Goal: Find specific page/section

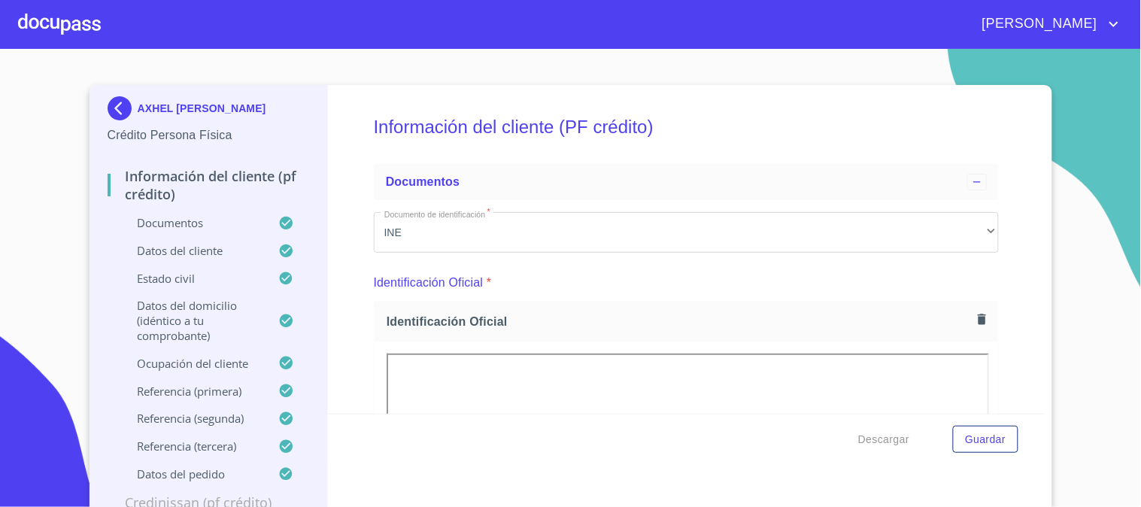
scroll to position [250, 0]
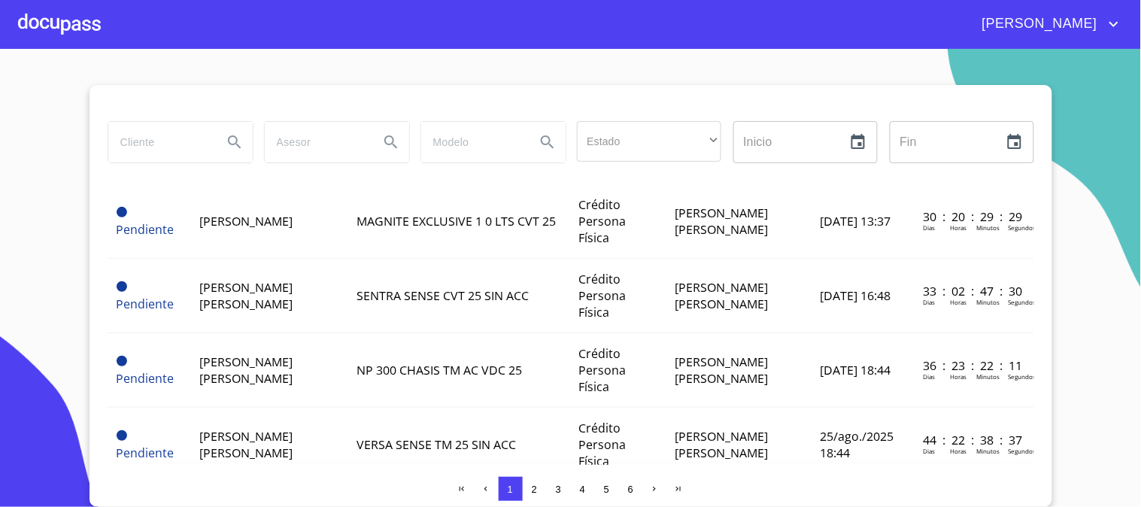
scroll to position [501, 0]
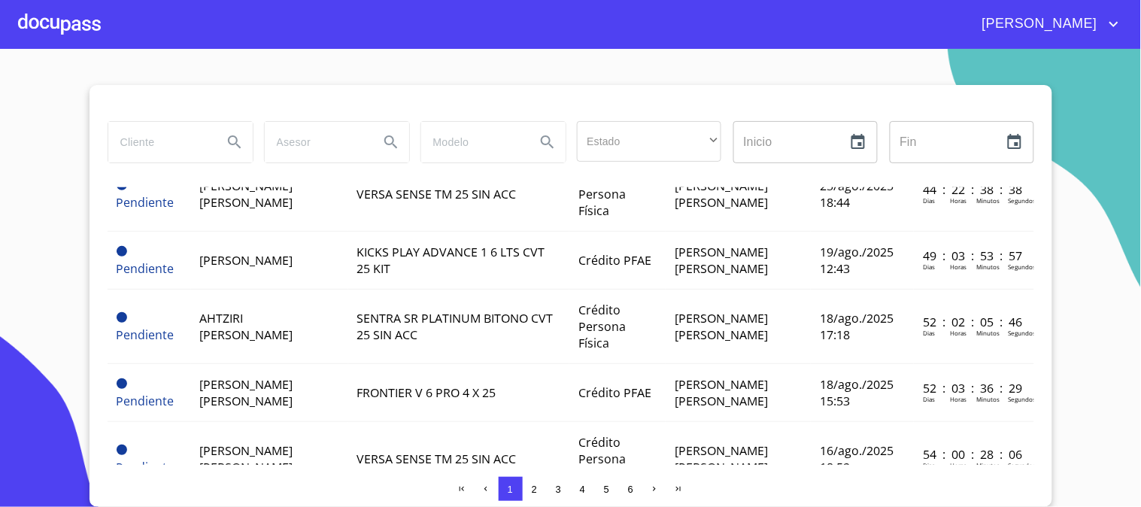
click at [93, 20] on div at bounding box center [59, 24] width 83 height 48
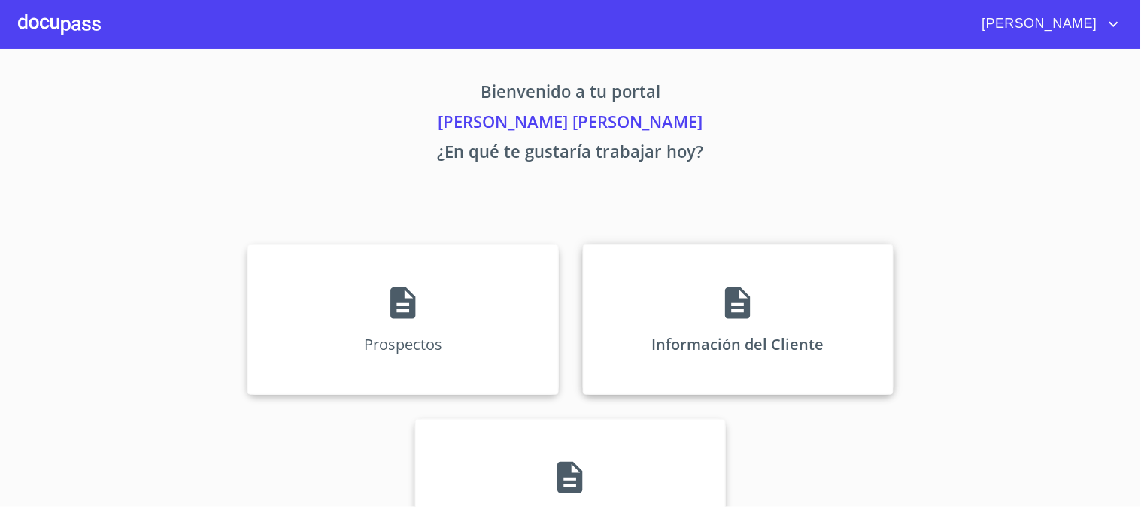
click at [719, 319] on icon at bounding box center [738, 303] width 38 height 38
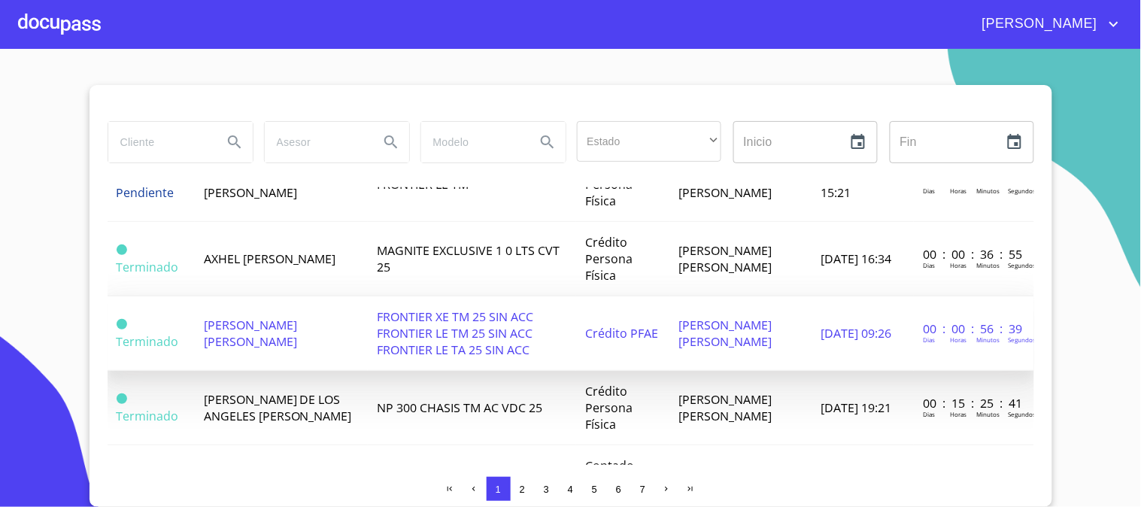
scroll to position [919, 0]
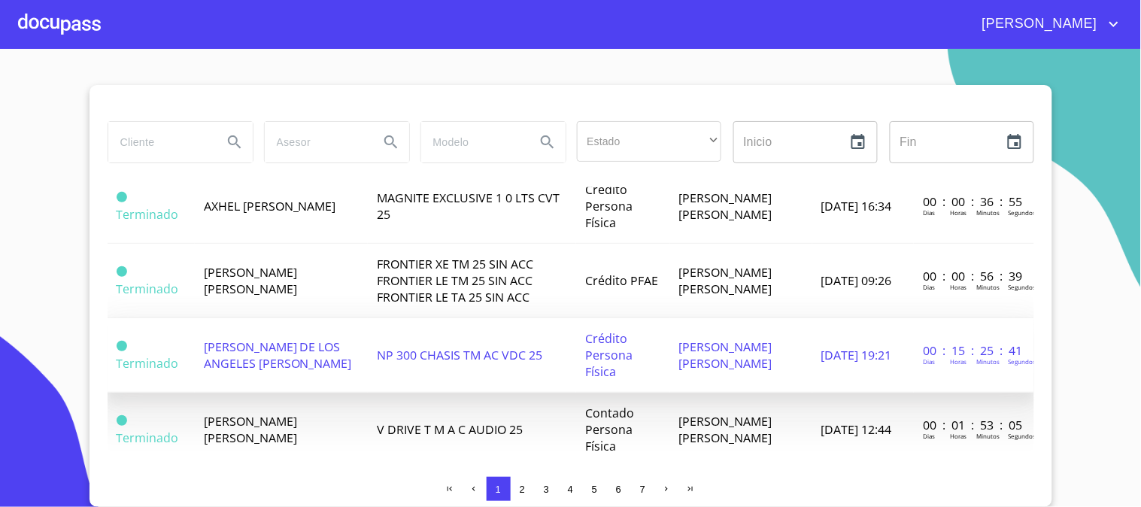
click at [450, 355] on span "NP 300 CHASIS TM AC VDC 25" at bounding box center [459, 355] width 165 height 17
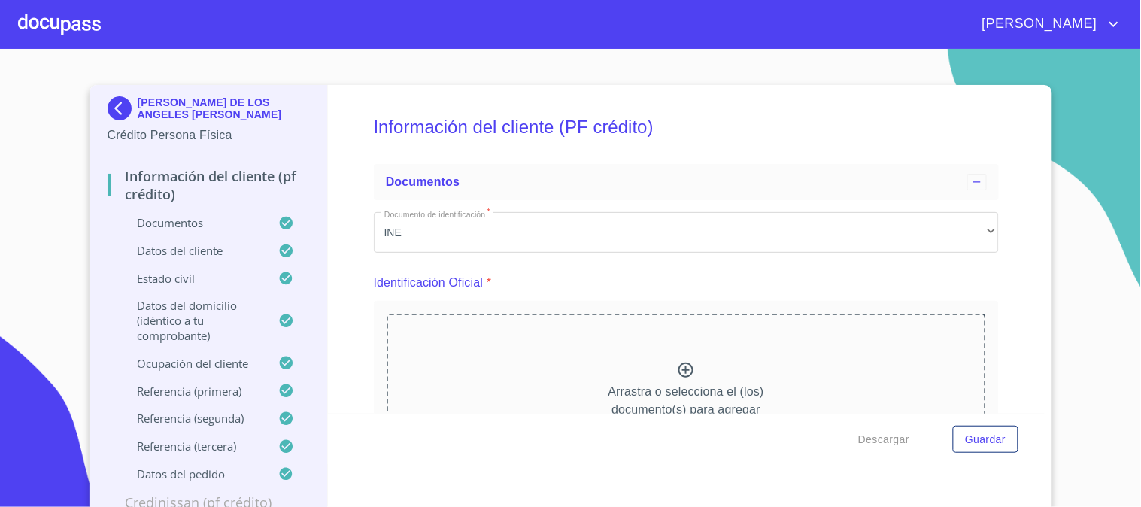
scroll to position [2521, 0]
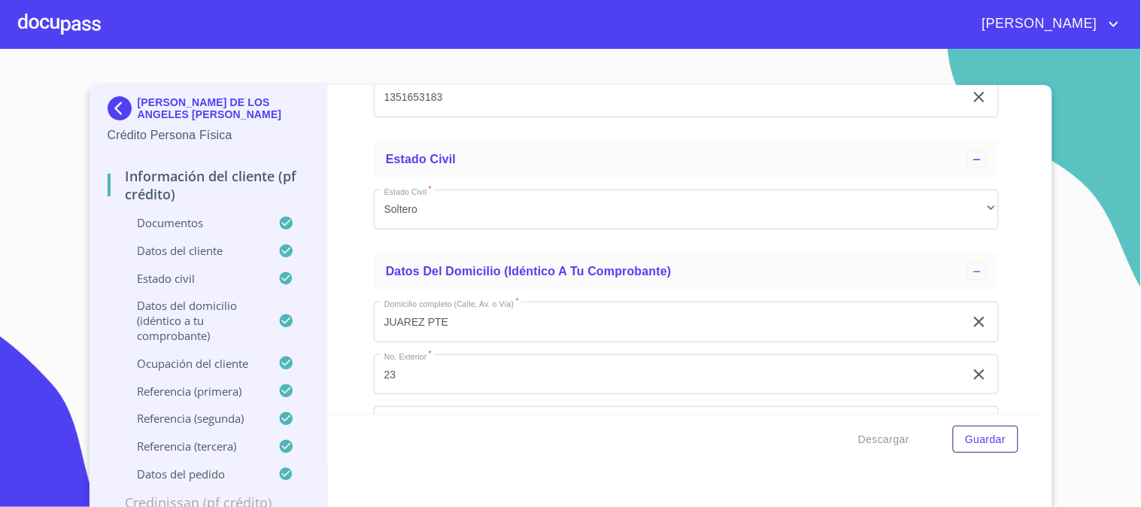
click at [132, 226] on p "Documentos" at bounding box center [193, 222] width 171 height 15
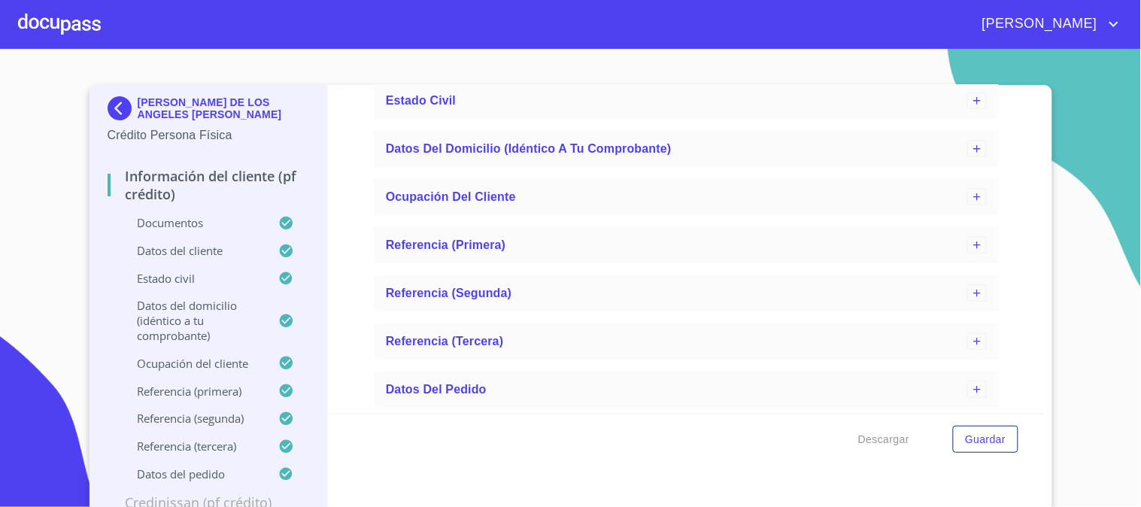
scroll to position [4381, 0]
